Goal: Information Seeking & Learning: Learn about a topic

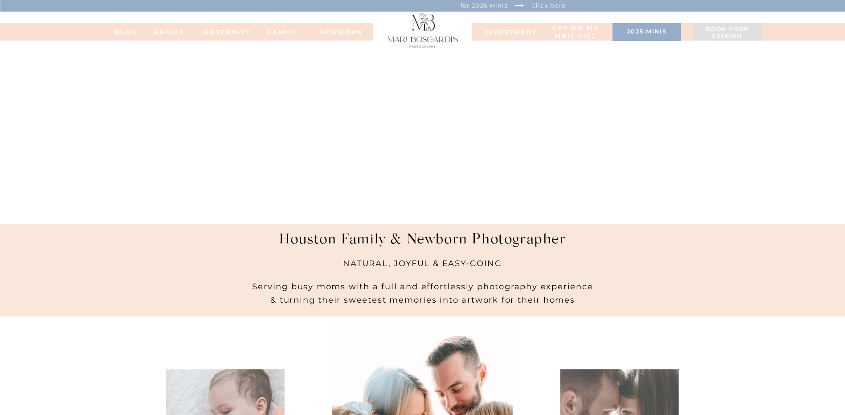
click at [349, 30] on nav "NEWBORN" at bounding box center [341, 32] width 51 height 6
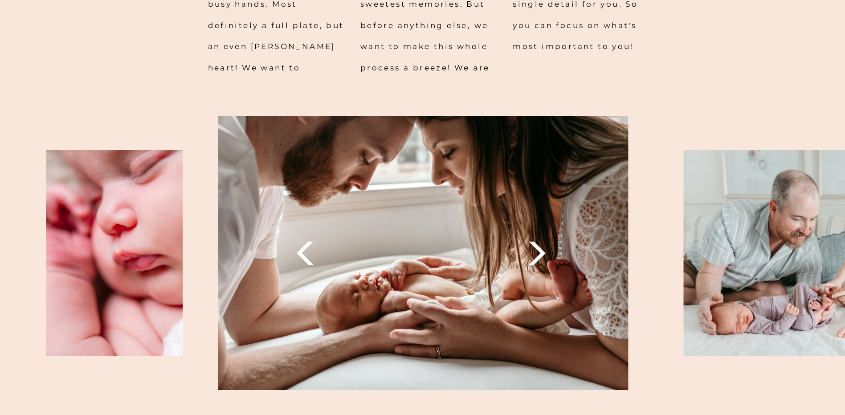
scroll to position [1025, 0]
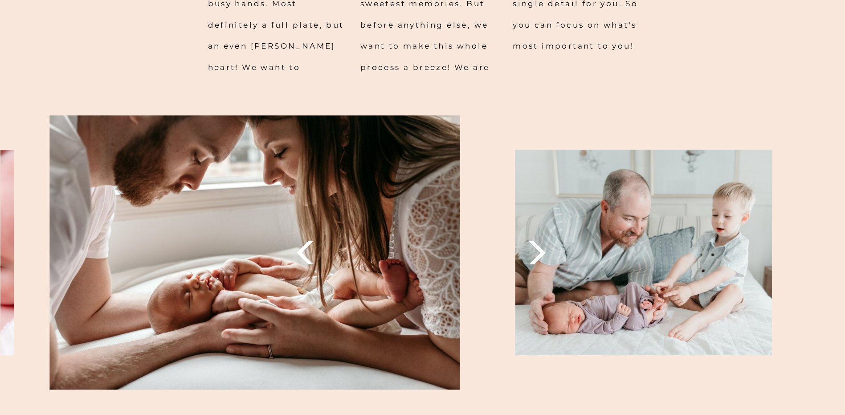
click at [275, 331] on img at bounding box center [254, 252] width 410 height 274
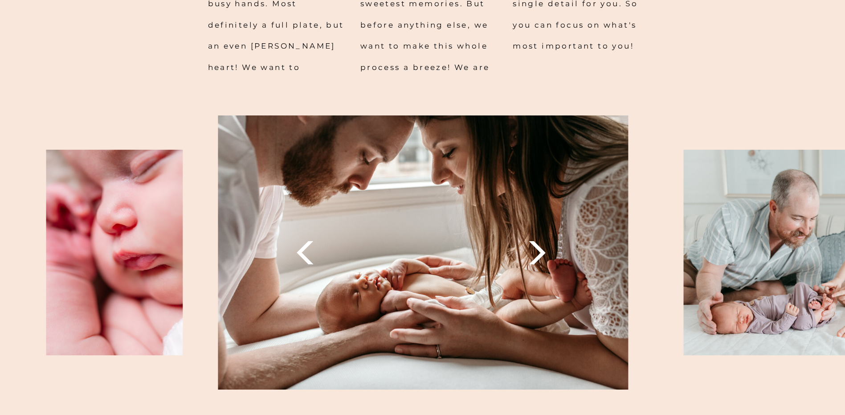
click at [537, 254] on icon at bounding box center [537, 253] width 30 height 30
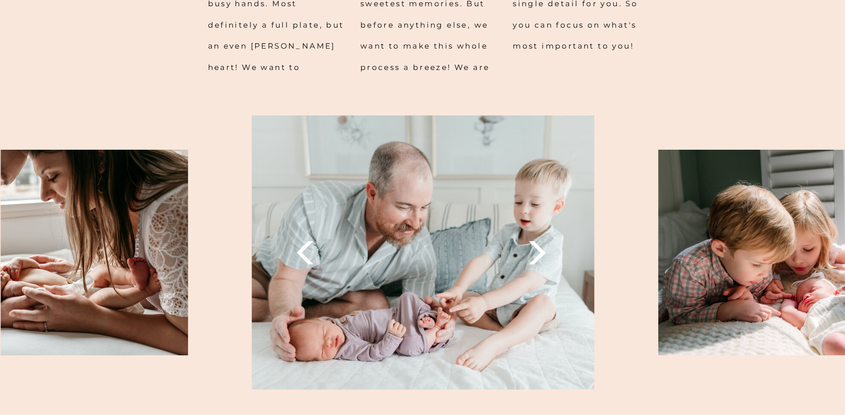
click at [537, 254] on icon at bounding box center [537, 253] width 30 height 30
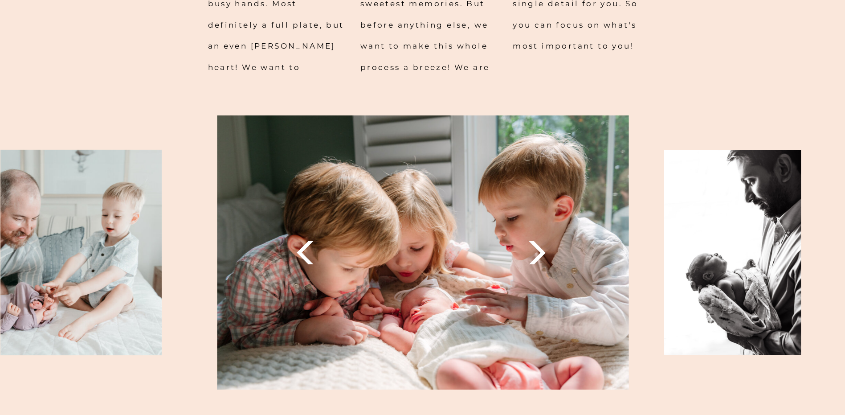
click at [537, 254] on icon at bounding box center [537, 253] width 30 height 30
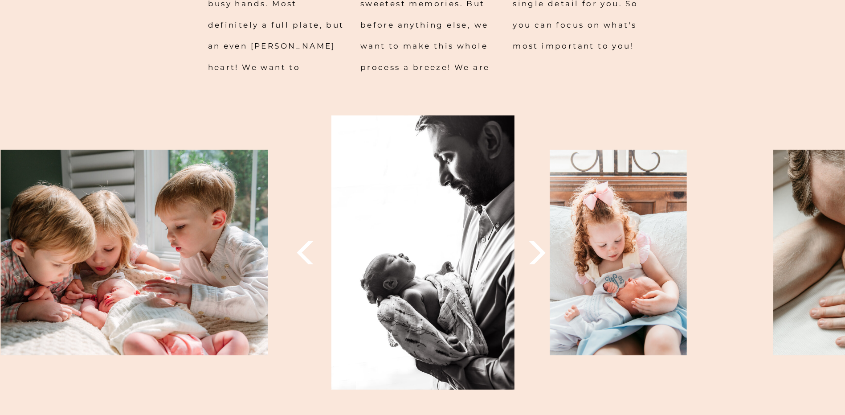
click at [537, 254] on icon at bounding box center [537, 253] width 30 height 30
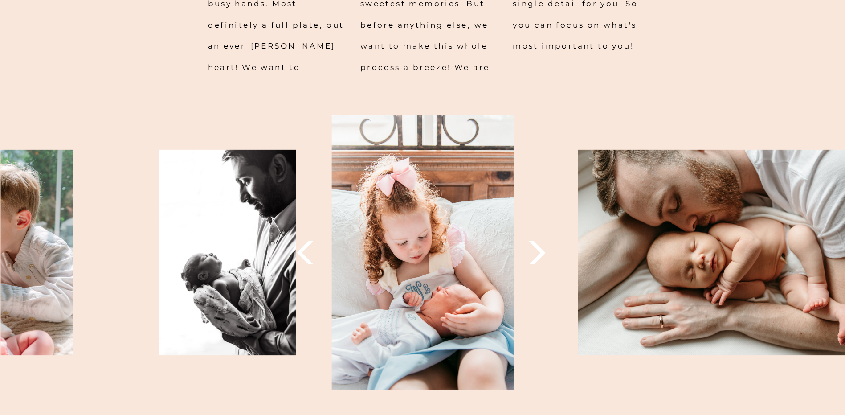
click at [537, 254] on icon at bounding box center [537, 253] width 30 height 30
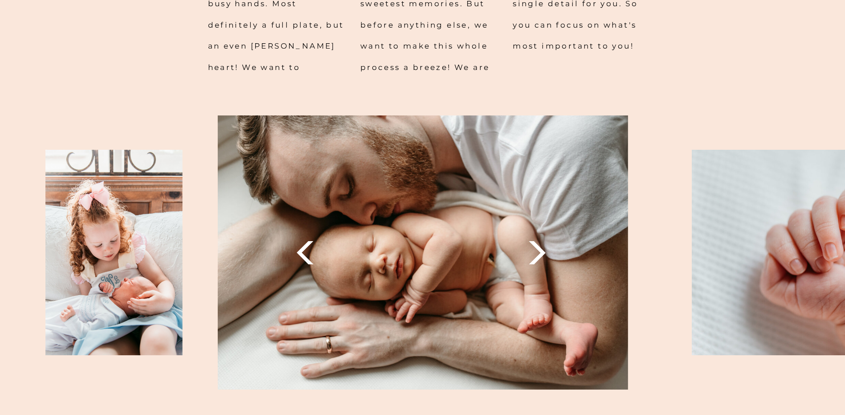
click at [537, 254] on icon at bounding box center [537, 253] width 30 height 30
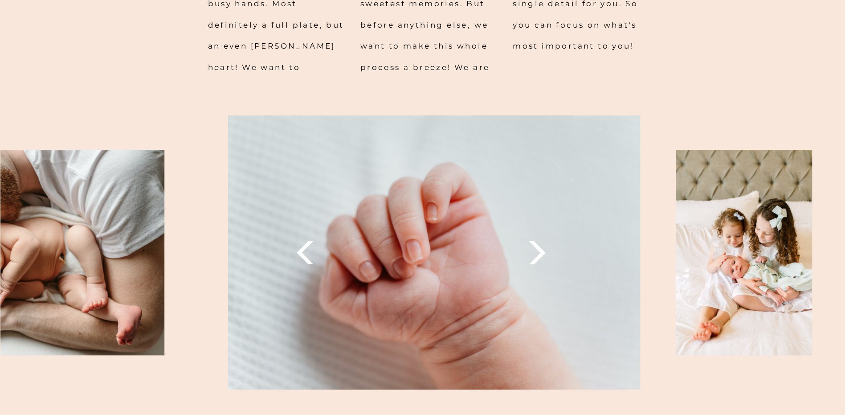
click at [537, 254] on icon at bounding box center [537, 253] width 30 height 30
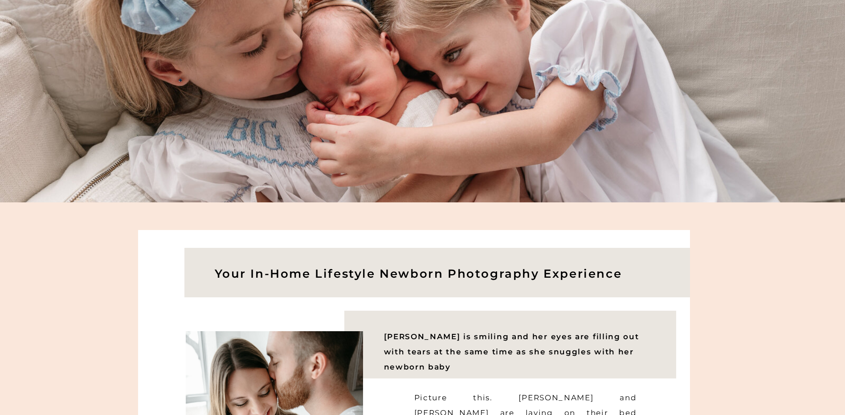
scroll to position [0, 0]
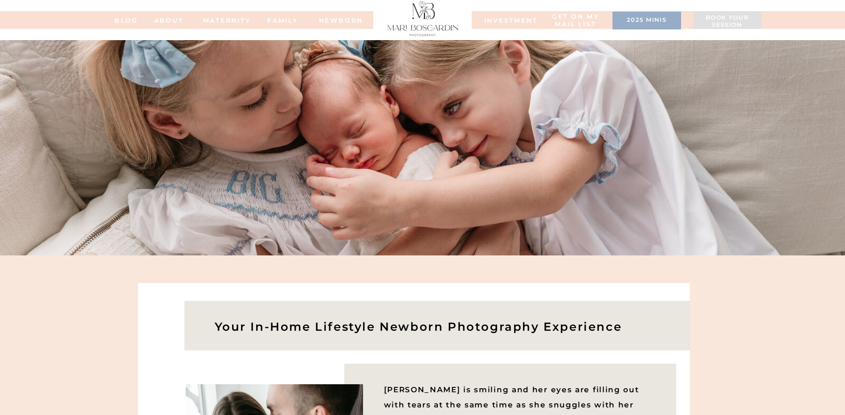
click at [234, 21] on nav "MATERNITY" at bounding box center [221, 20] width 36 height 6
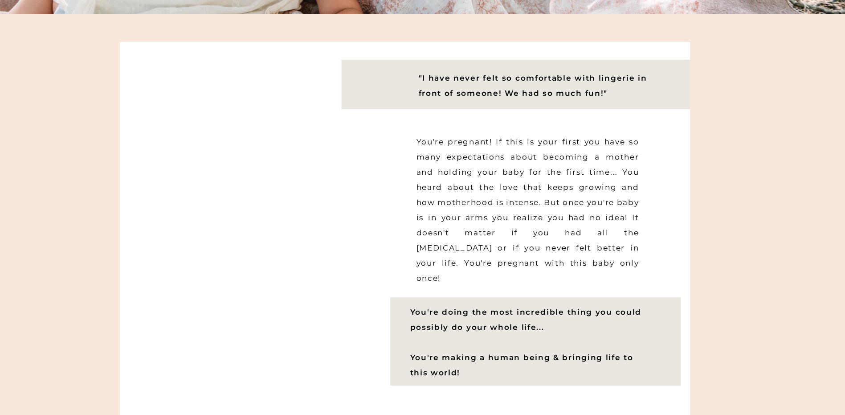
scroll to position [446, 0]
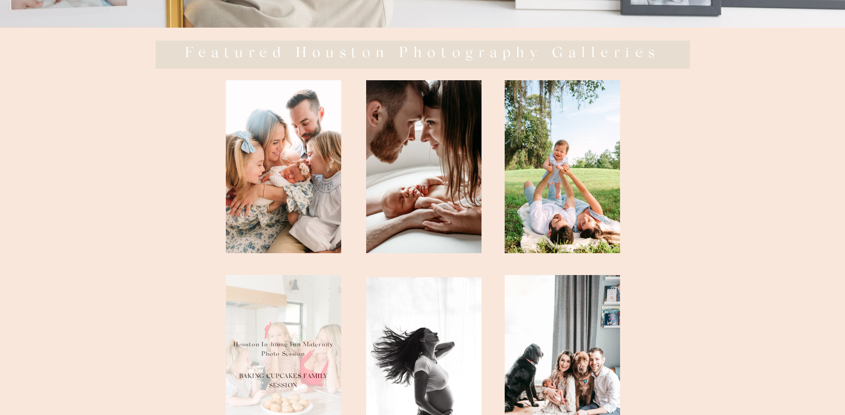
scroll to position [4450, 0]
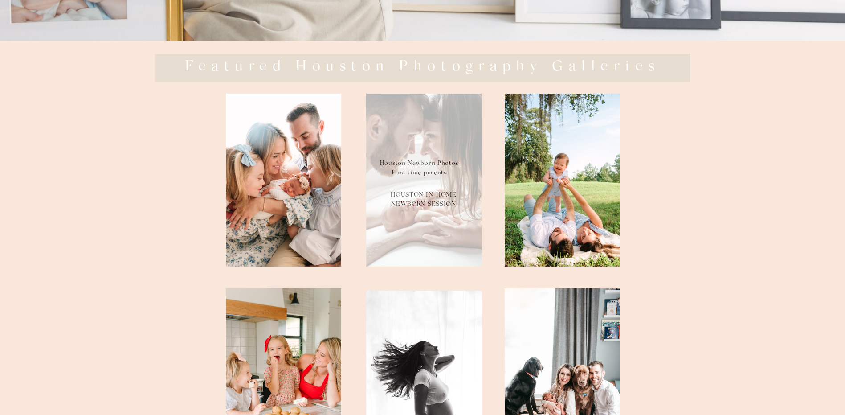
click at [441, 179] on div at bounding box center [423, 180] width 115 height 173
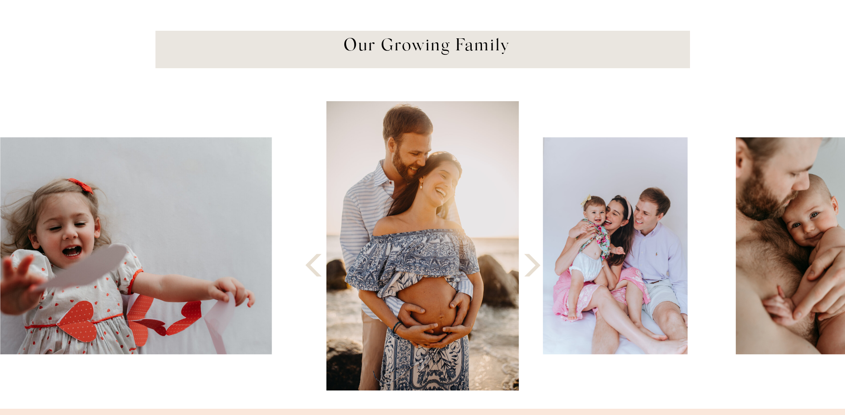
scroll to position [847, 0]
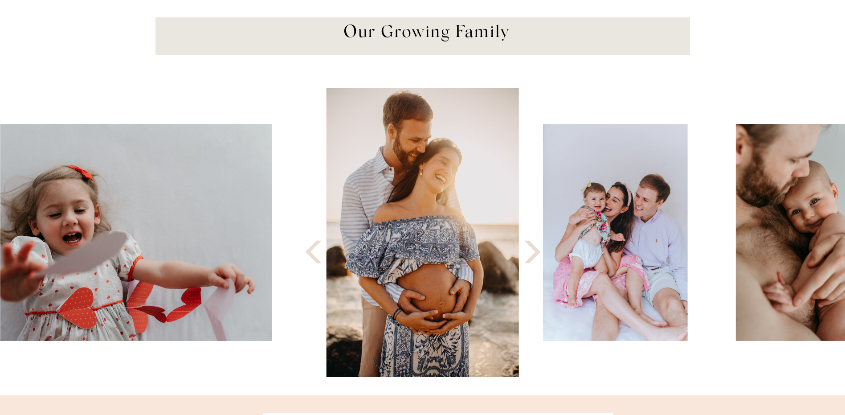
click at [533, 253] on icon at bounding box center [532, 251] width 29 height 29
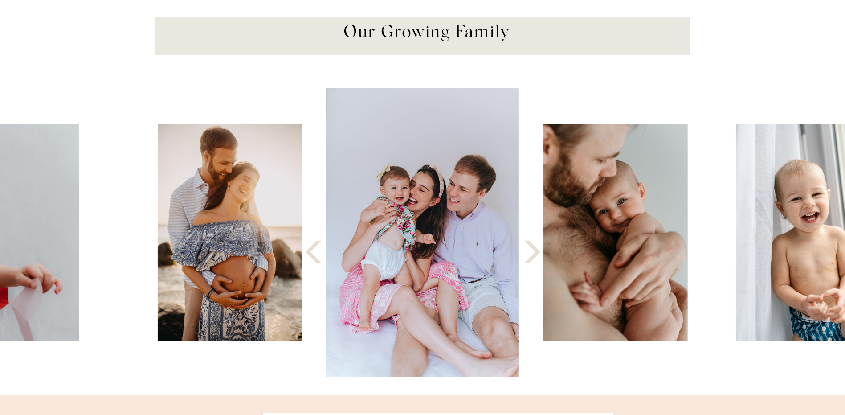
click at [533, 253] on icon at bounding box center [532, 251] width 29 height 29
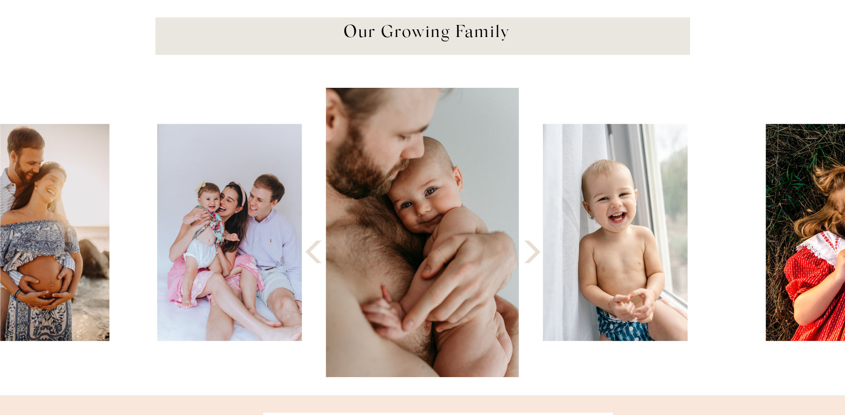
click at [533, 253] on icon at bounding box center [532, 251] width 29 height 29
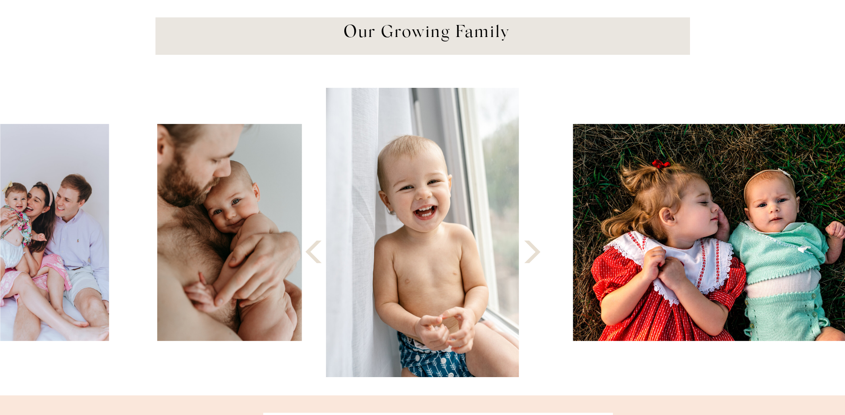
click at [533, 253] on icon at bounding box center [532, 251] width 29 height 29
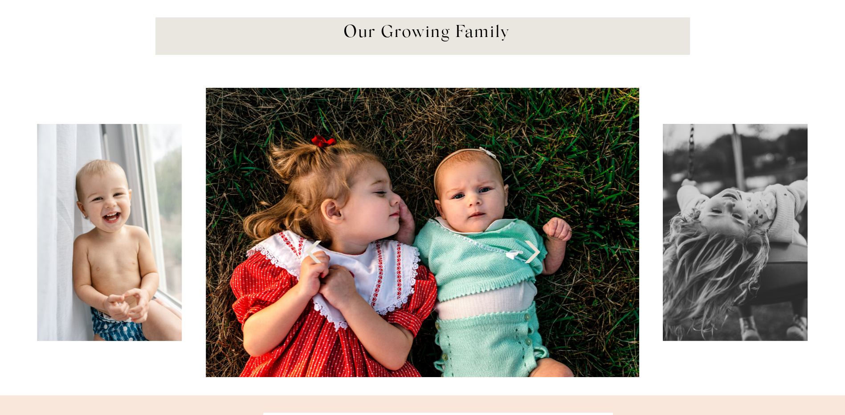
click at [533, 253] on icon at bounding box center [532, 251] width 29 height 29
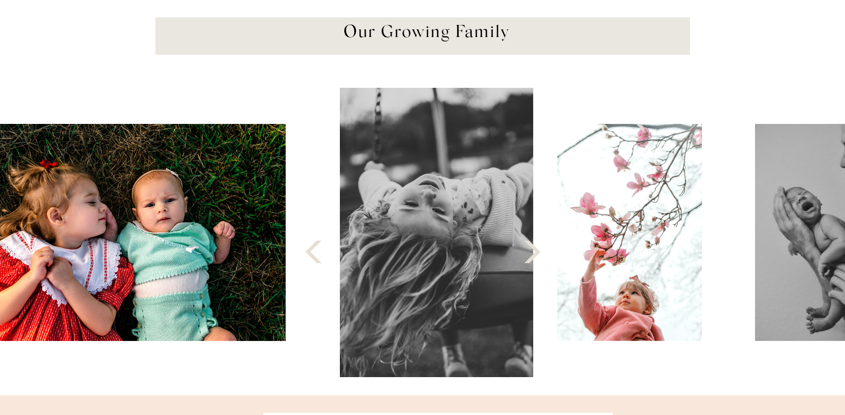
click at [533, 253] on icon at bounding box center [532, 251] width 29 height 29
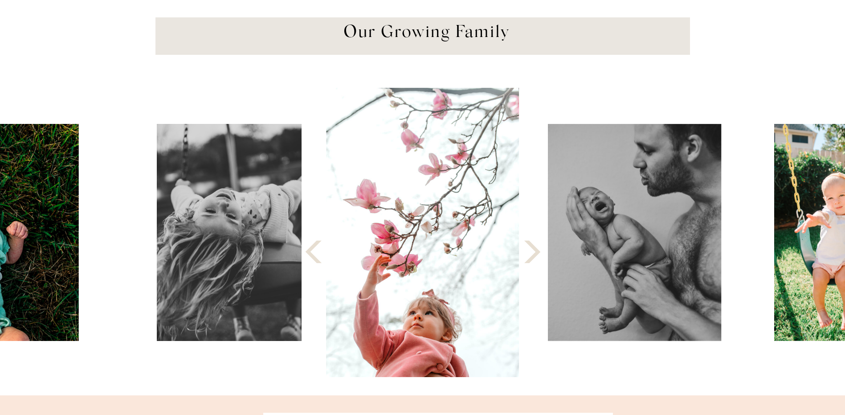
click at [533, 253] on icon at bounding box center [532, 251] width 29 height 29
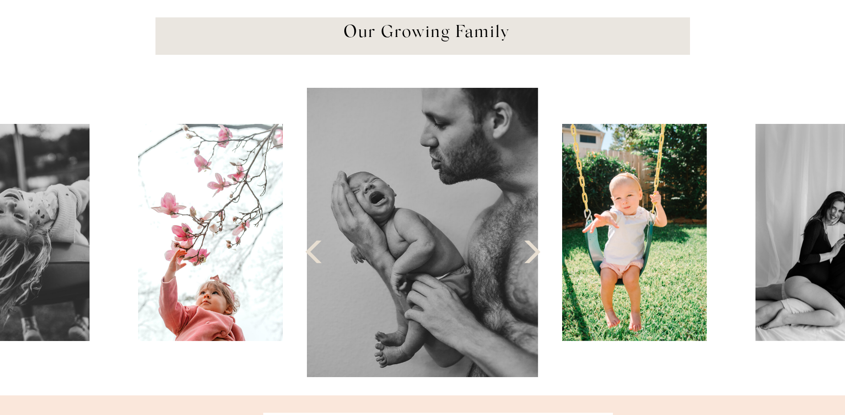
click at [533, 253] on icon at bounding box center [532, 251] width 29 height 29
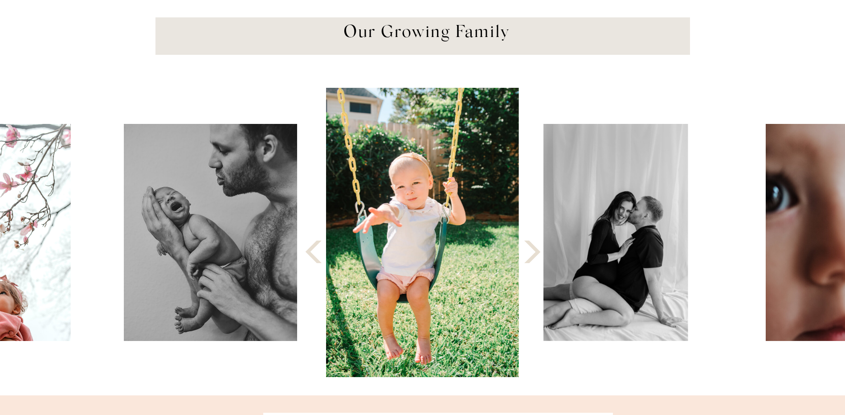
click at [533, 253] on icon at bounding box center [532, 251] width 29 height 29
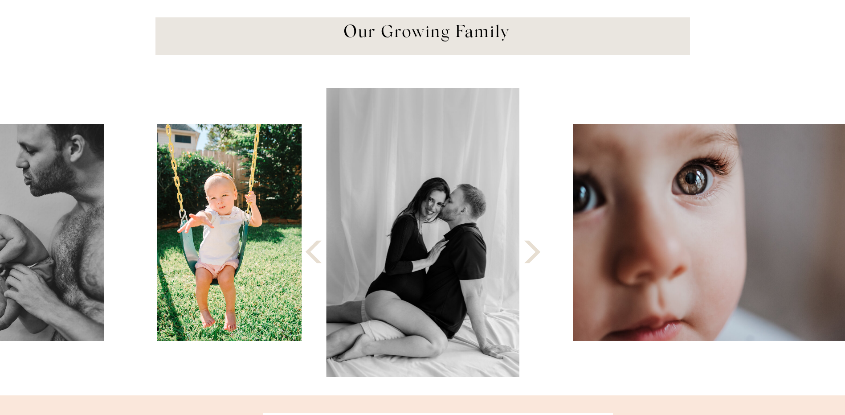
click at [533, 253] on icon at bounding box center [532, 251] width 29 height 29
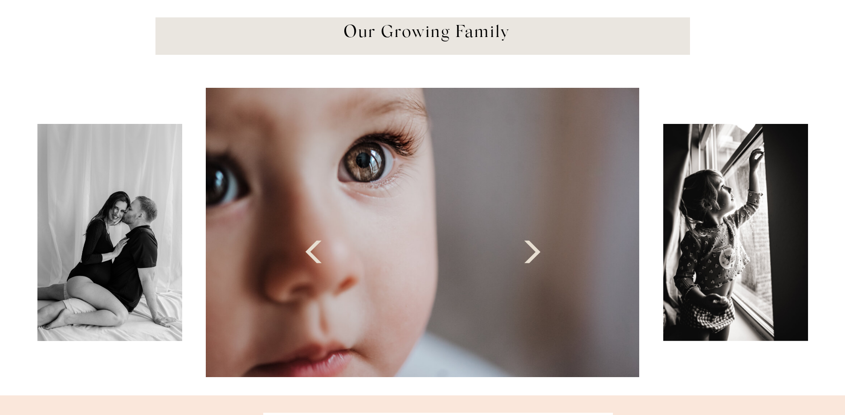
click at [533, 253] on icon at bounding box center [532, 251] width 29 height 29
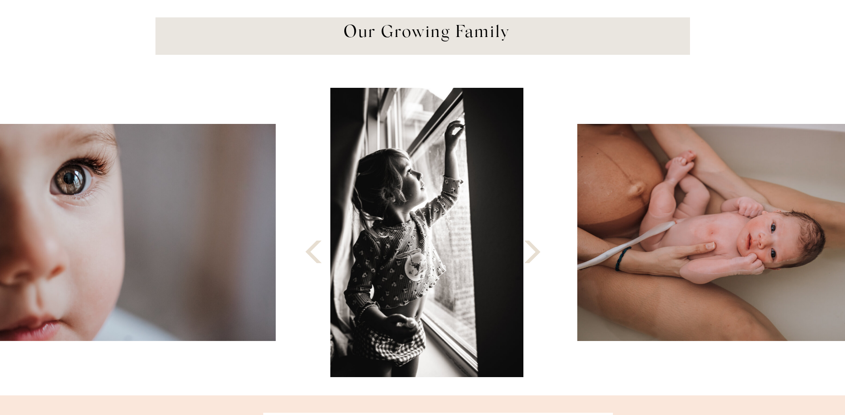
click at [533, 253] on icon at bounding box center [532, 251] width 29 height 29
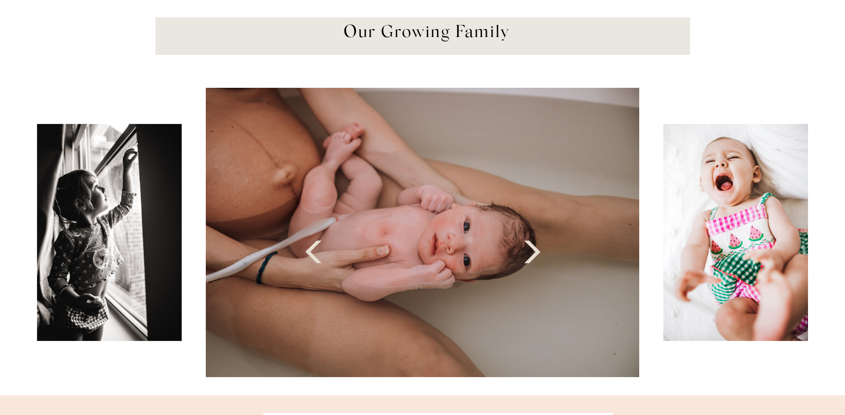
click at [533, 253] on icon at bounding box center [532, 251] width 29 height 29
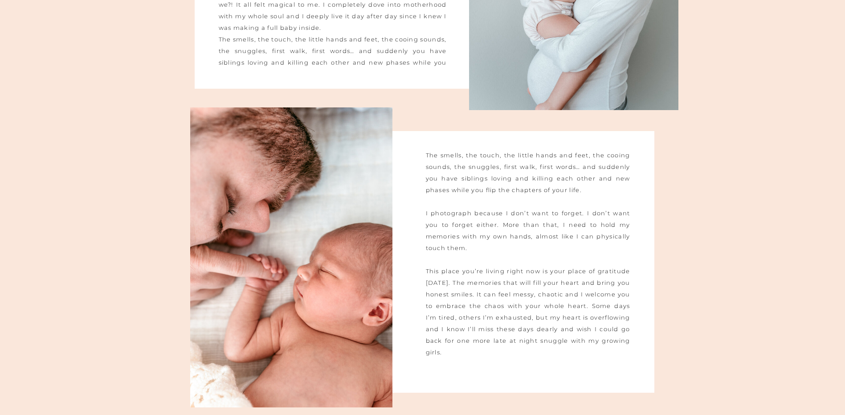
scroll to position [1515, 0]
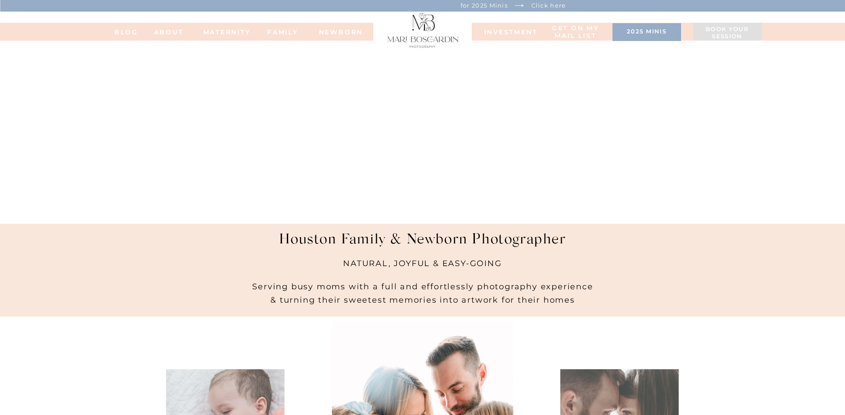
click at [496, 4] on p "for 2025 Minis" at bounding box center [484, 5] width 58 height 11
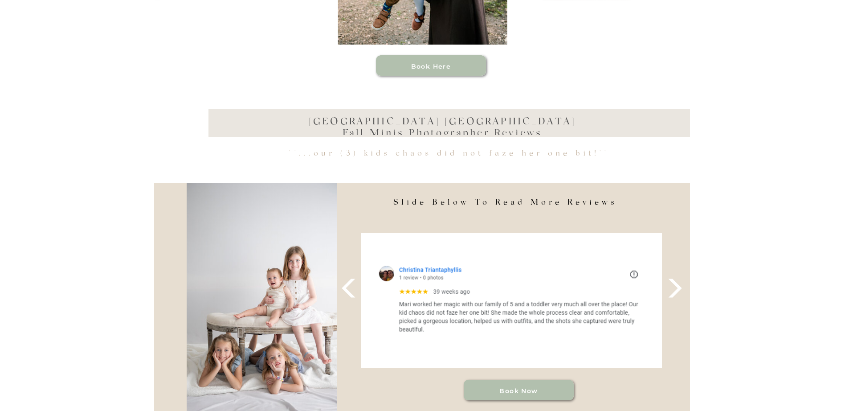
scroll to position [669, 0]
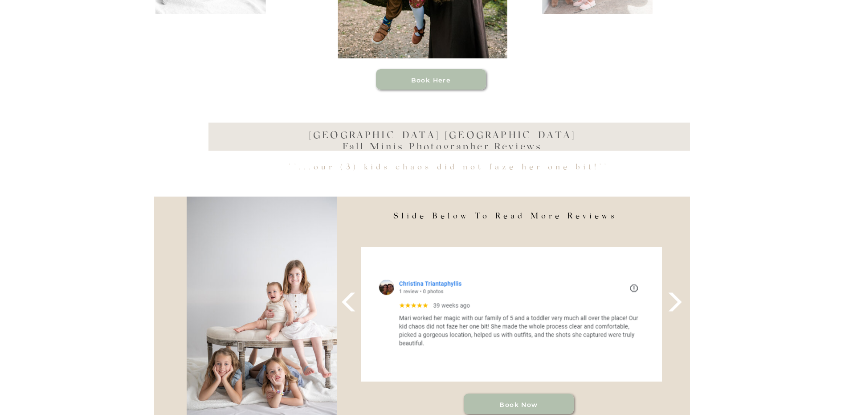
click at [677, 301] on icon at bounding box center [675, 302] width 25 height 25
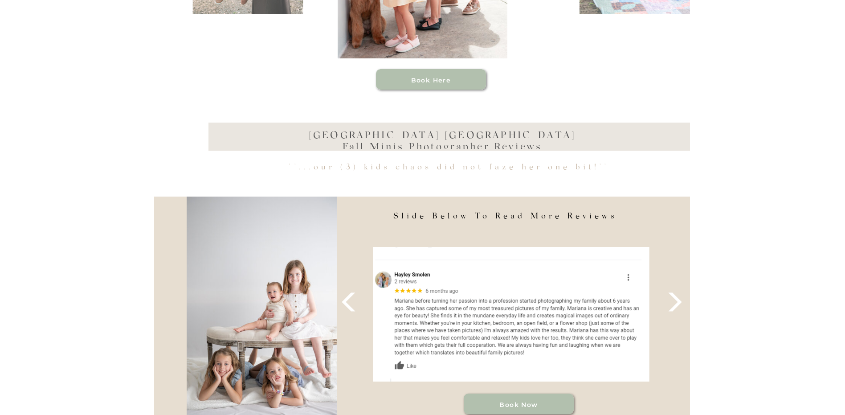
click at [677, 301] on icon at bounding box center [675, 302] width 25 height 25
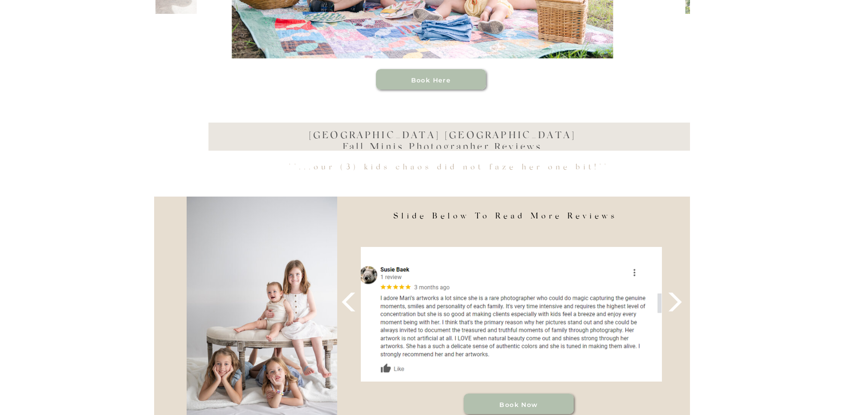
click at [677, 301] on icon at bounding box center [675, 302] width 25 height 25
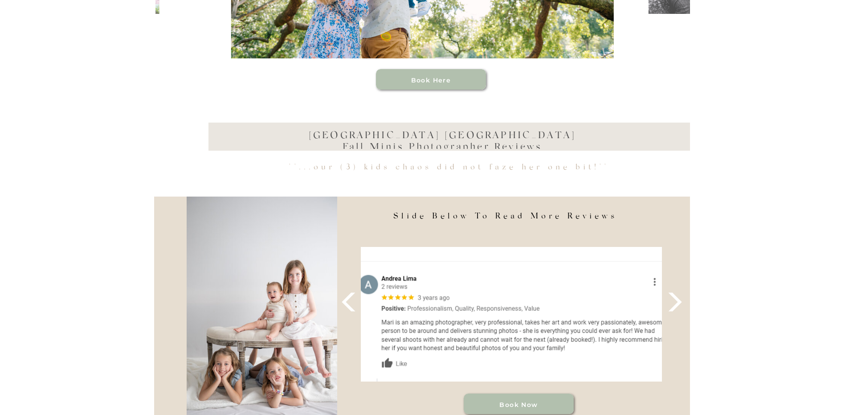
click at [677, 301] on icon at bounding box center [675, 302] width 25 height 25
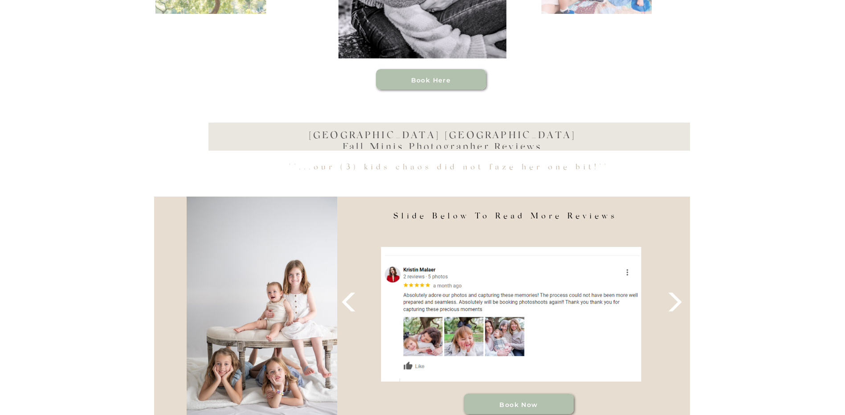
click at [677, 301] on icon at bounding box center [675, 302] width 25 height 25
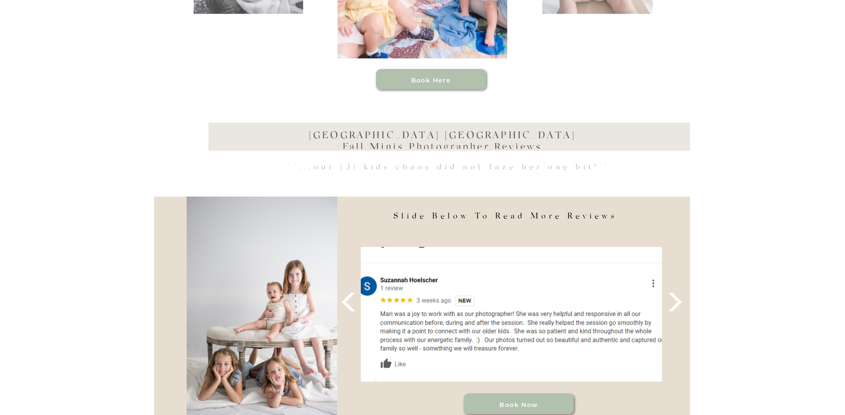
click at [677, 301] on icon at bounding box center [675, 302] width 25 height 25
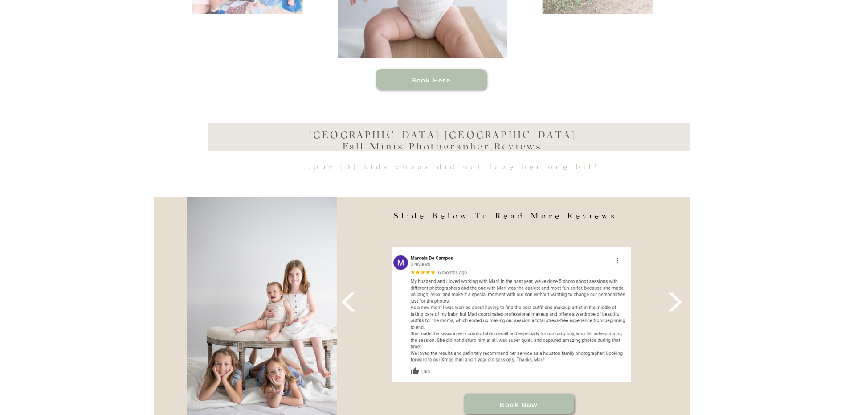
click at [677, 301] on icon at bounding box center [675, 302] width 25 height 25
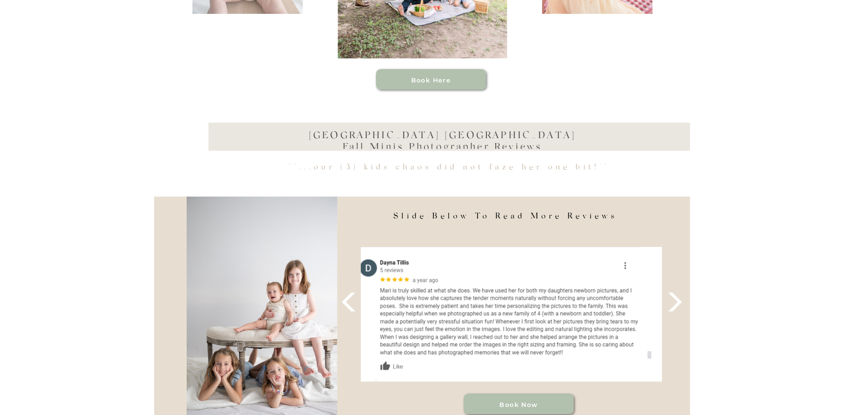
click at [677, 301] on icon at bounding box center [675, 302] width 25 height 25
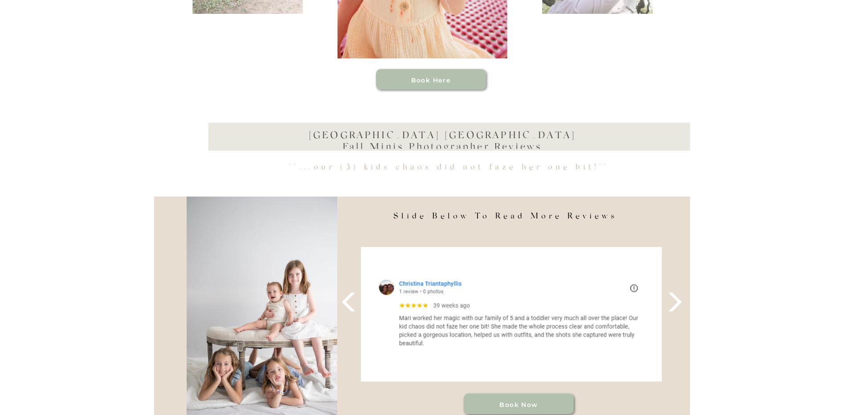
click at [677, 301] on icon at bounding box center [675, 302] width 25 height 25
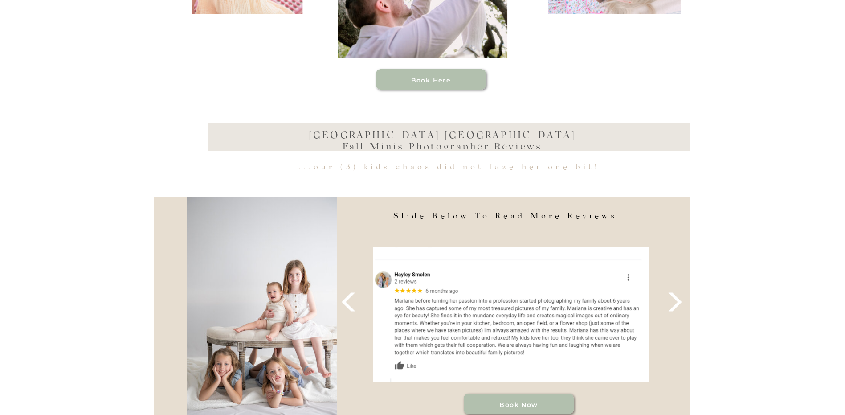
click at [677, 301] on icon at bounding box center [675, 302] width 25 height 25
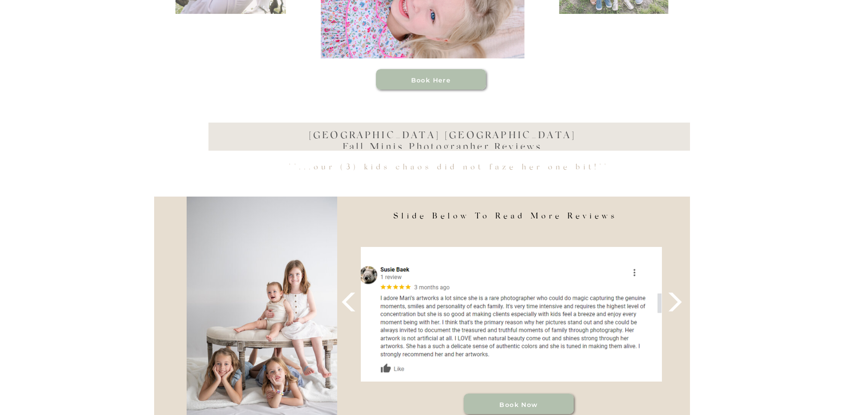
click at [677, 301] on icon at bounding box center [675, 302] width 25 height 25
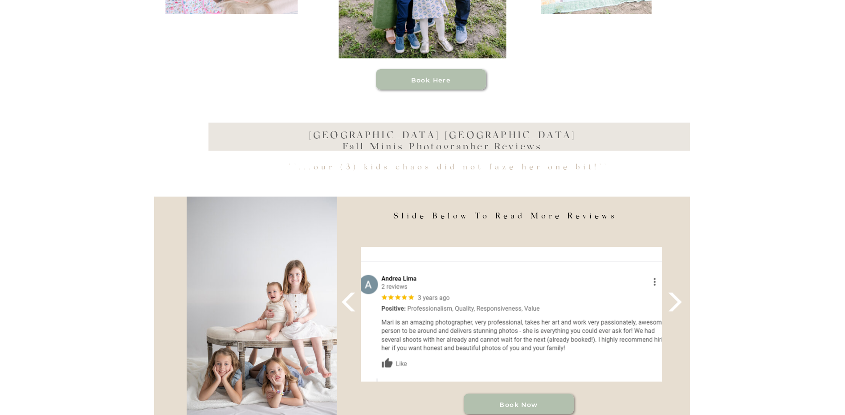
click at [677, 301] on icon at bounding box center [675, 302] width 25 height 25
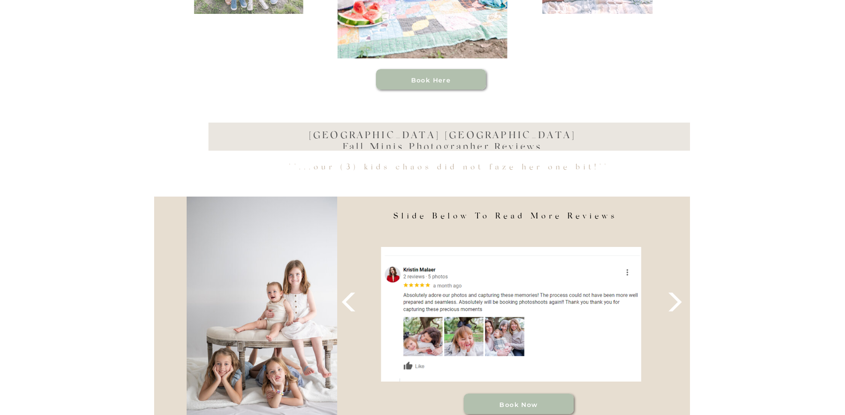
click at [677, 301] on icon at bounding box center [675, 302] width 25 height 25
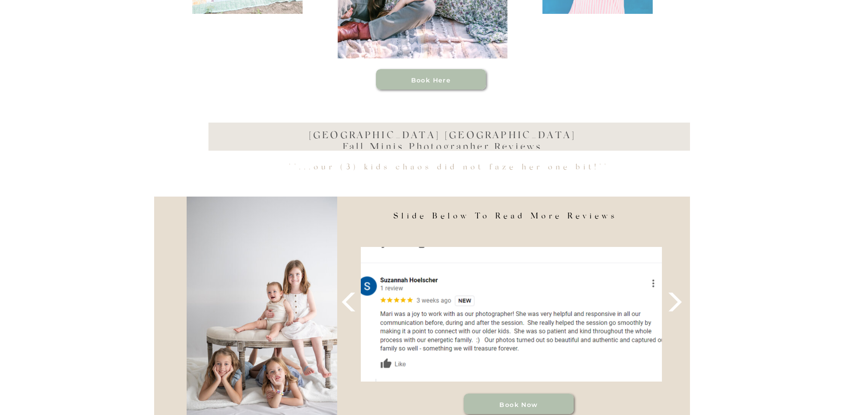
click at [677, 301] on icon at bounding box center [675, 302] width 25 height 25
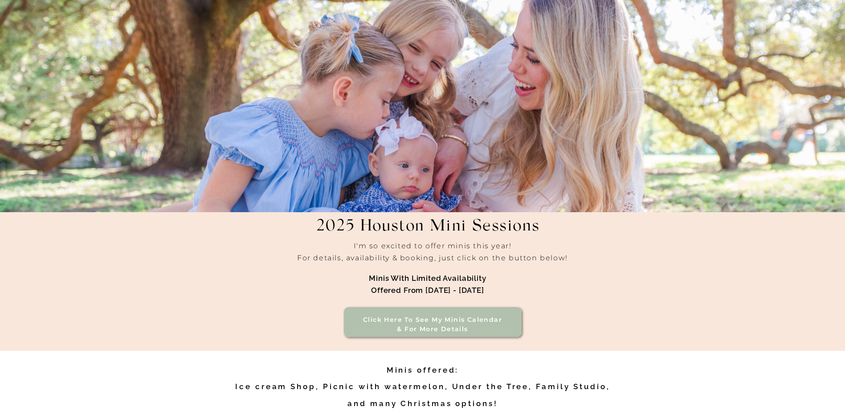
scroll to position [0, 0]
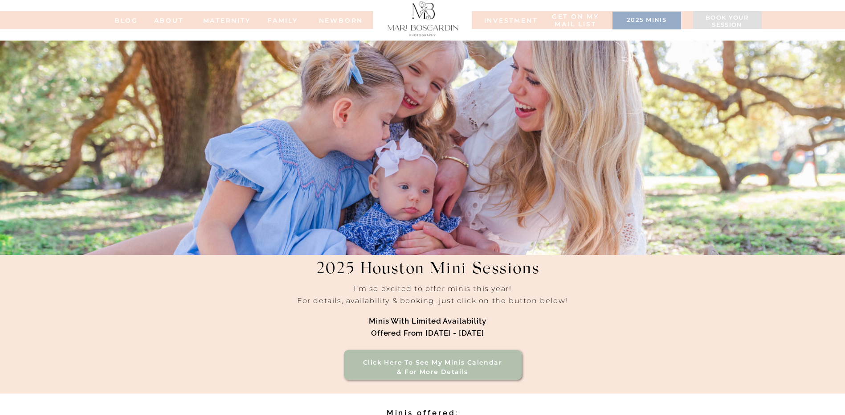
click at [577, 21] on nav "Get on my MAIL list" at bounding box center [576, 21] width 50 height 16
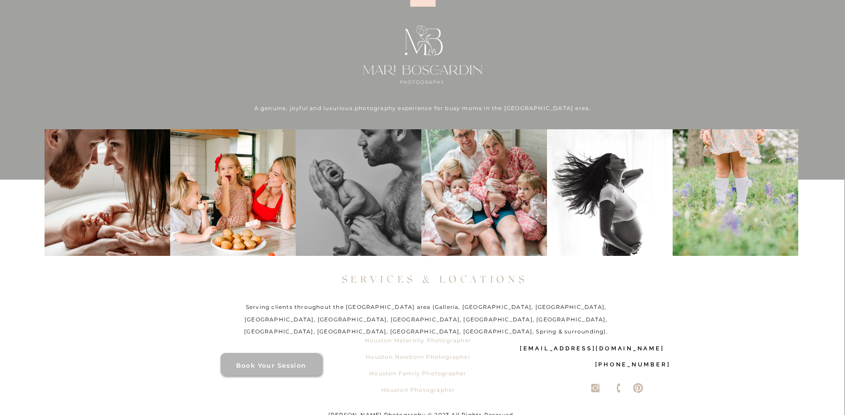
scroll to position [477, 0]
